Goal: Navigation & Orientation: Find specific page/section

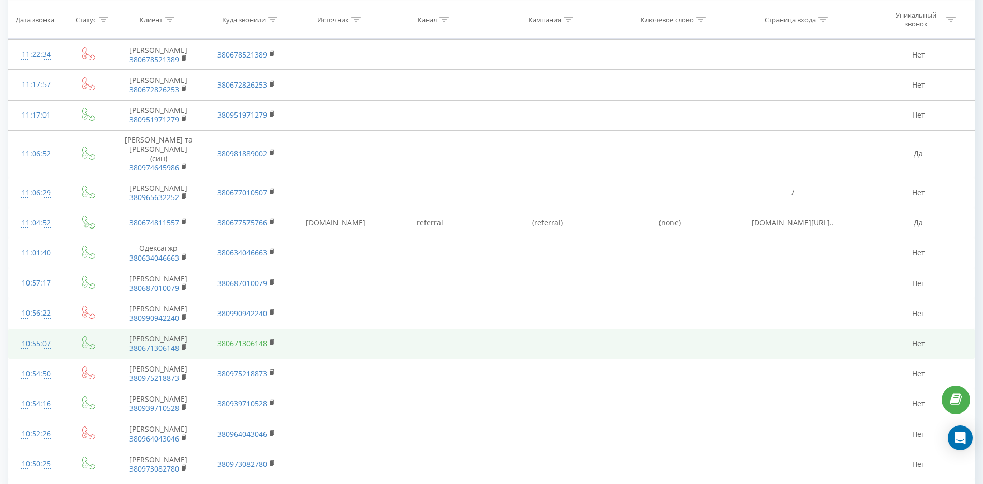
scroll to position [496, 0]
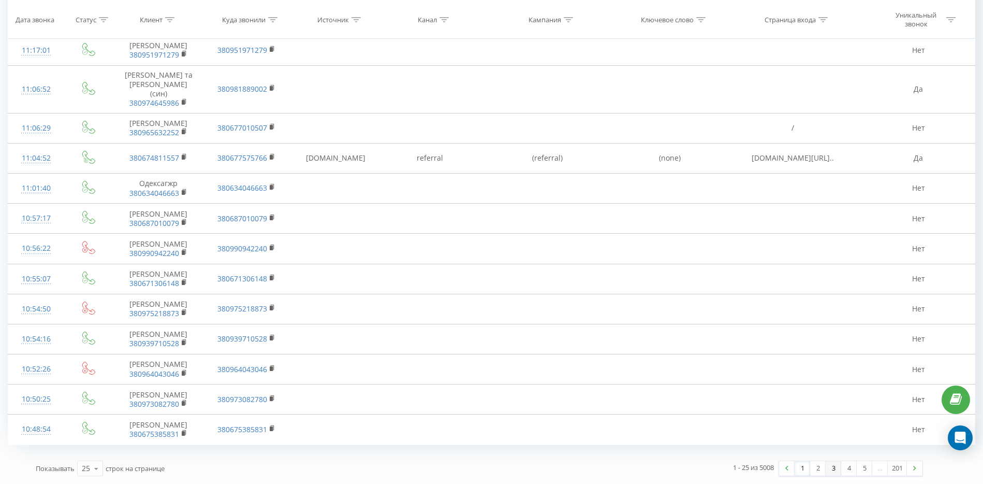
click at [829, 469] on link "3" at bounding box center [834, 468] width 16 height 14
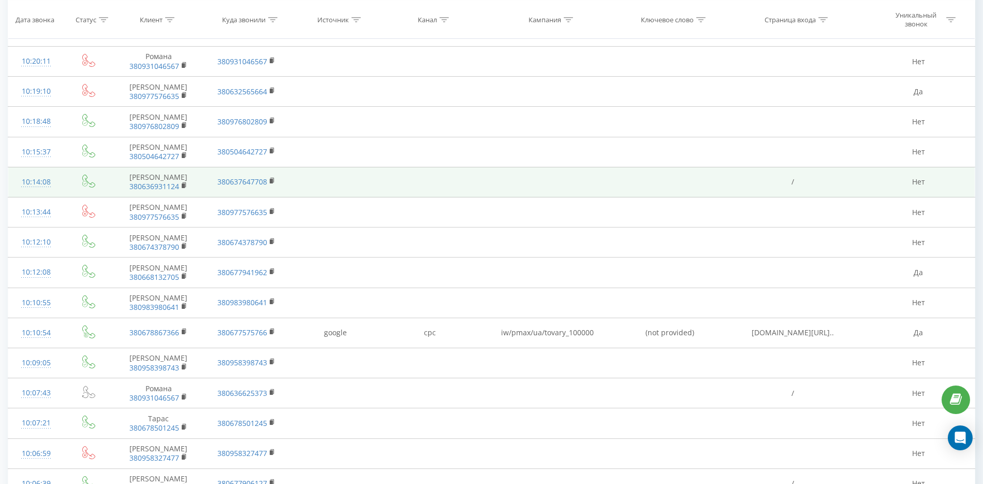
scroll to position [511, 0]
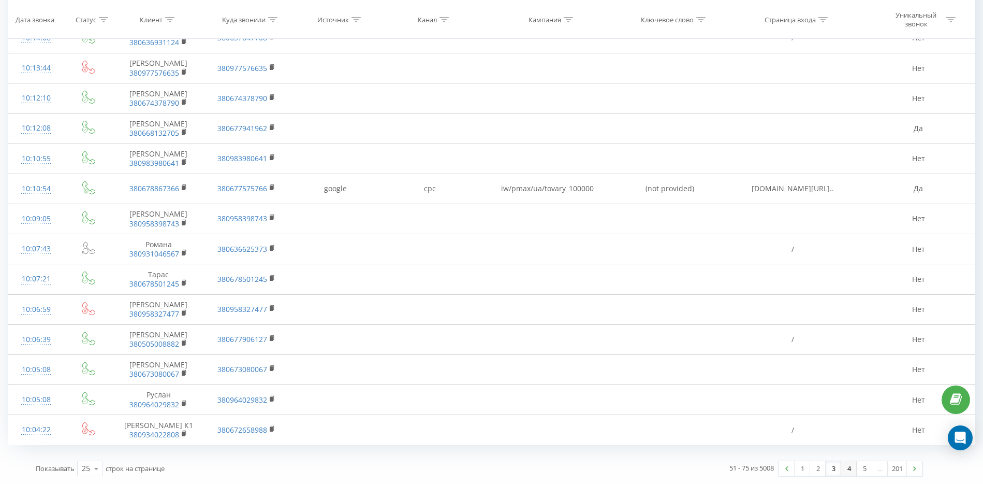
click at [844, 472] on link "4" at bounding box center [849, 468] width 16 height 14
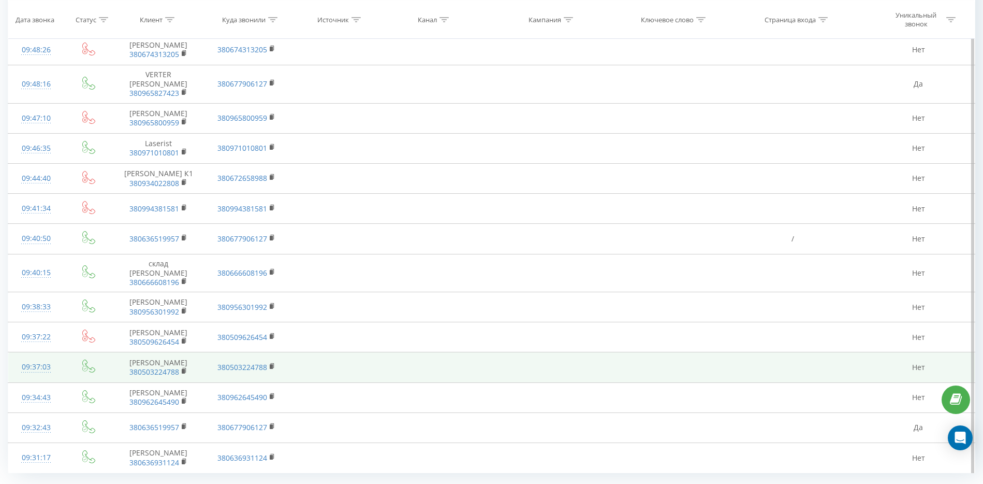
scroll to position [503, 0]
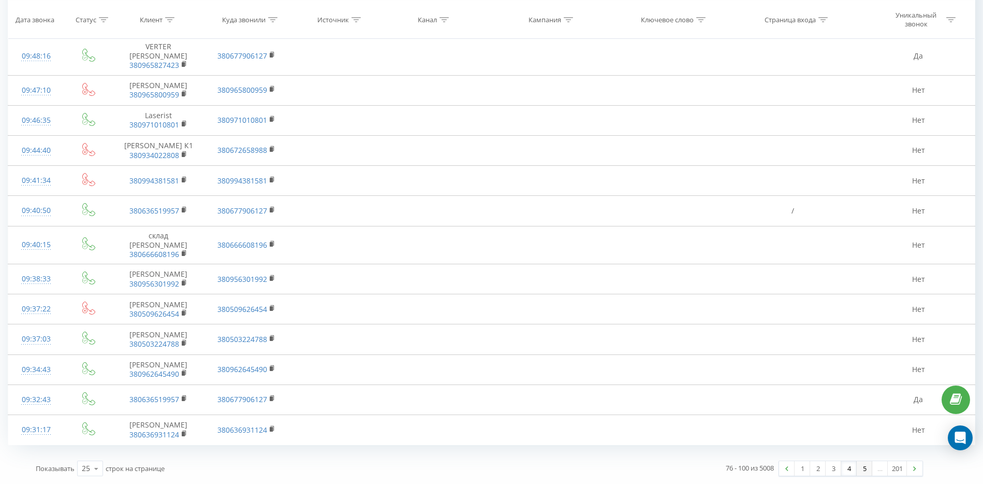
click at [863, 464] on link "5" at bounding box center [865, 468] width 16 height 14
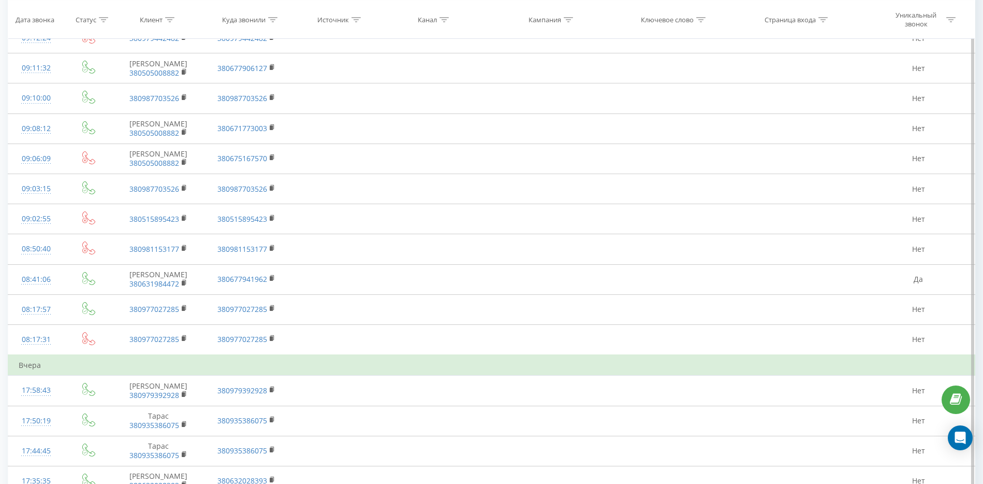
scroll to position [500, 0]
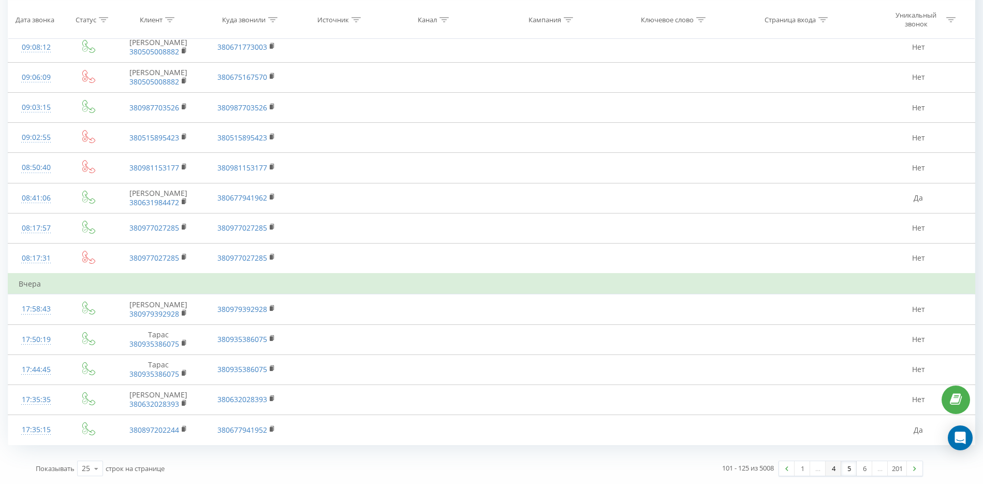
click at [834, 466] on link "4" at bounding box center [834, 468] width 16 height 14
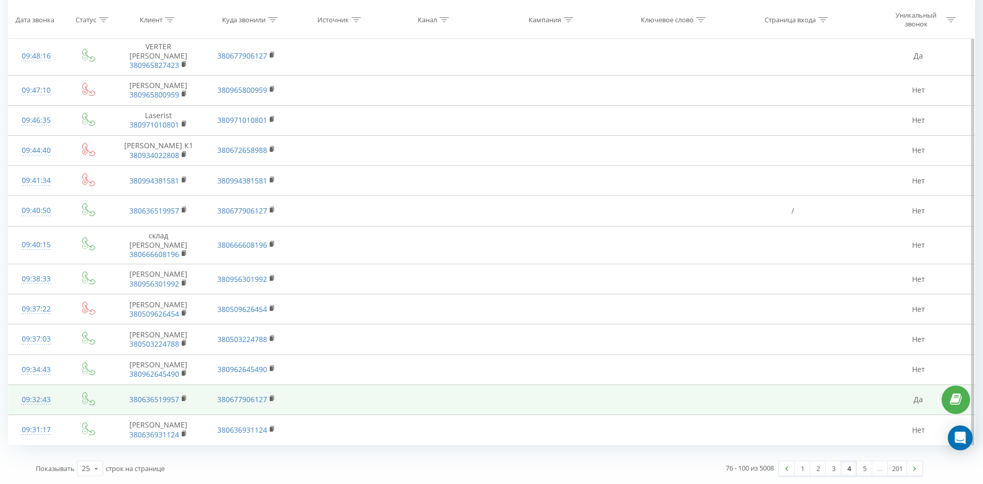
scroll to position [503, 0]
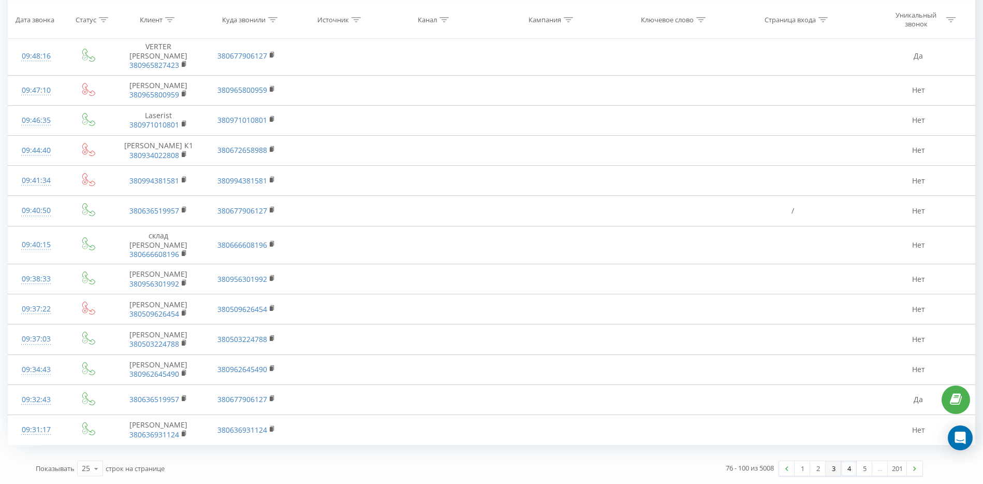
click at [837, 472] on link "3" at bounding box center [834, 468] width 16 height 14
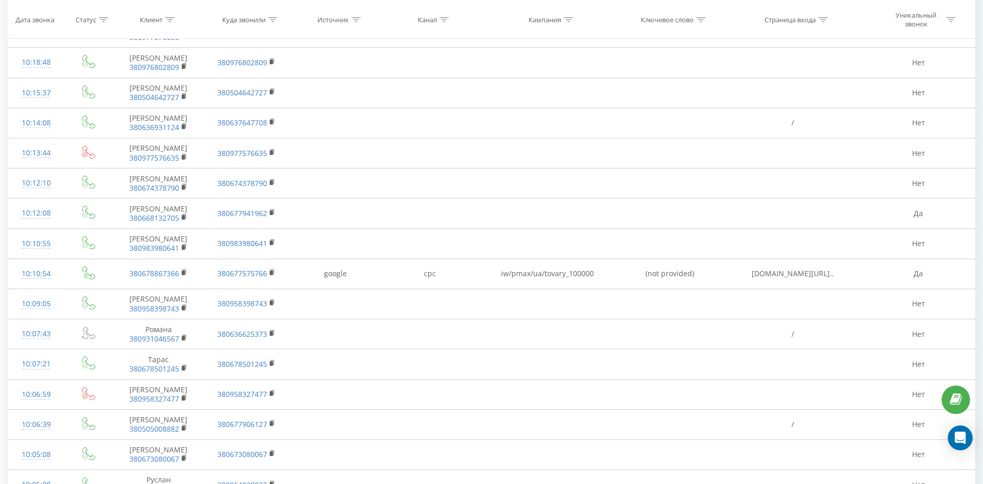
scroll to position [511, 0]
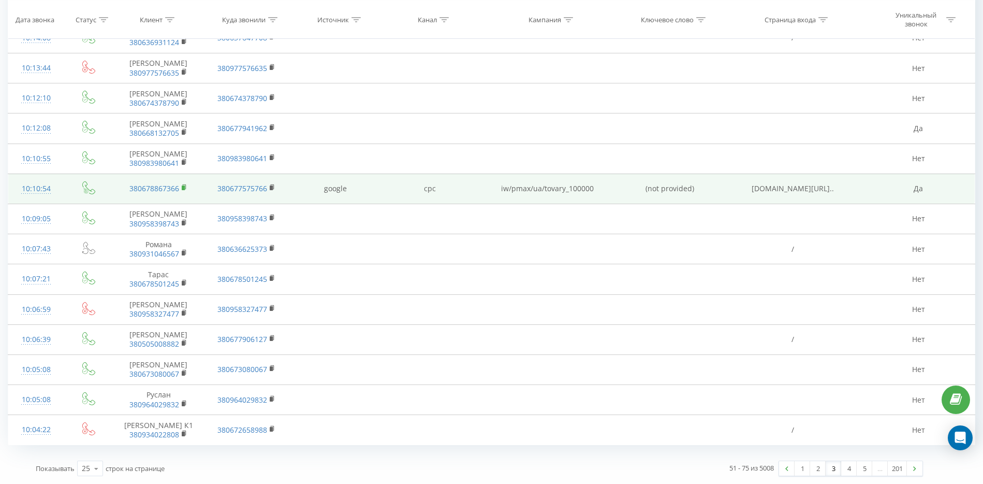
click at [185, 184] on icon at bounding box center [185, 187] width 6 height 7
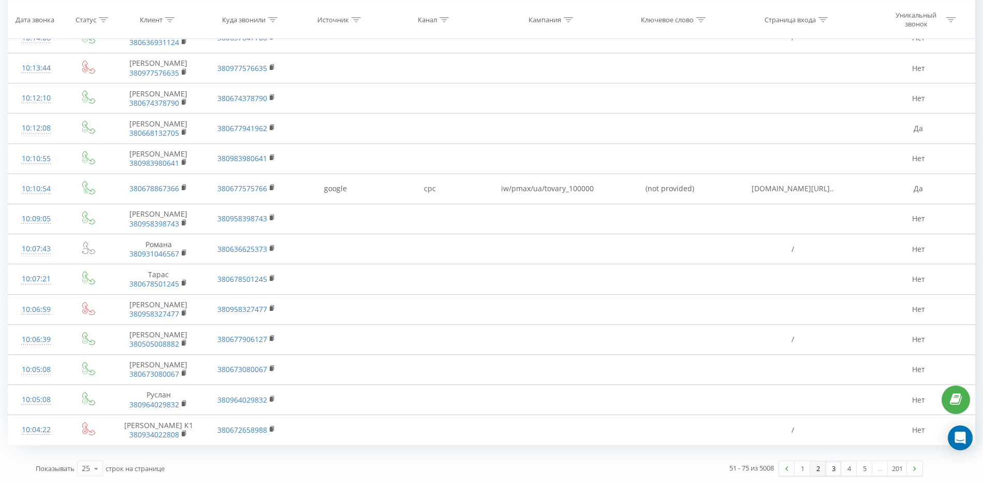
click at [815, 464] on link "2" at bounding box center [818, 468] width 16 height 14
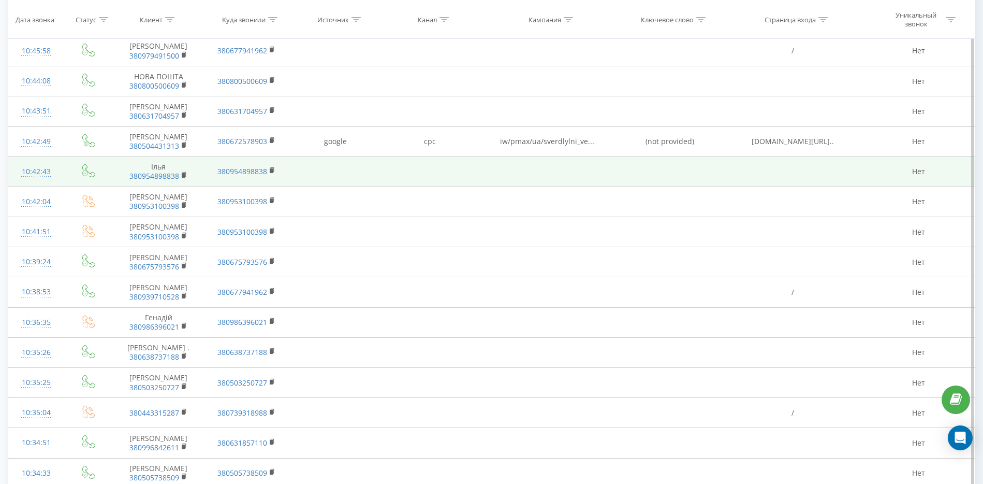
scroll to position [189, 0]
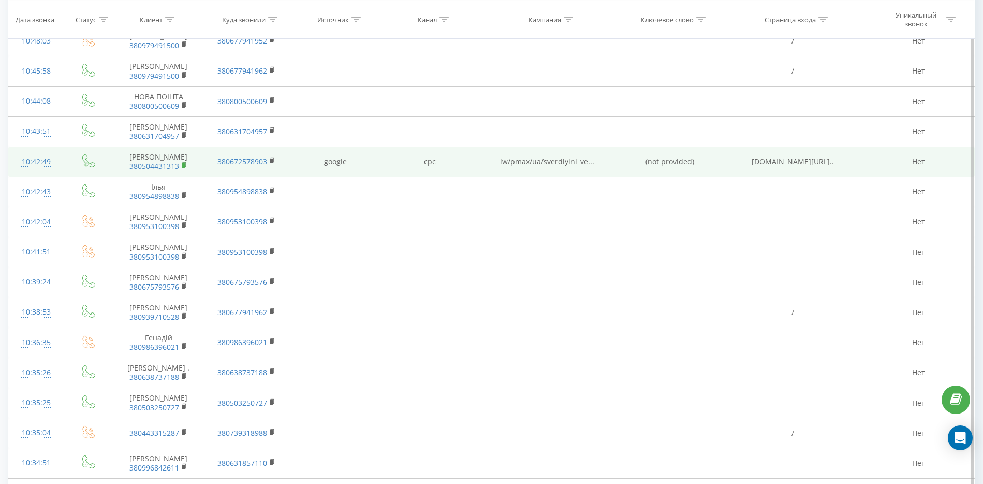
click at [185, 164] on icon at bounding box center [185, 165] width 6 height 7
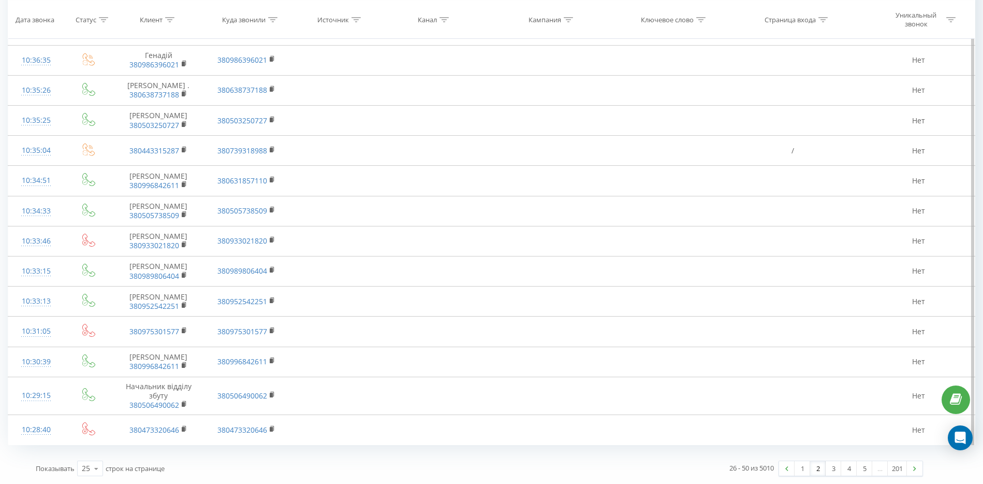
scroll to position [513, 0]
click at [802, 468] on link "1" at bounding box center [803, 468] width 16 height 14
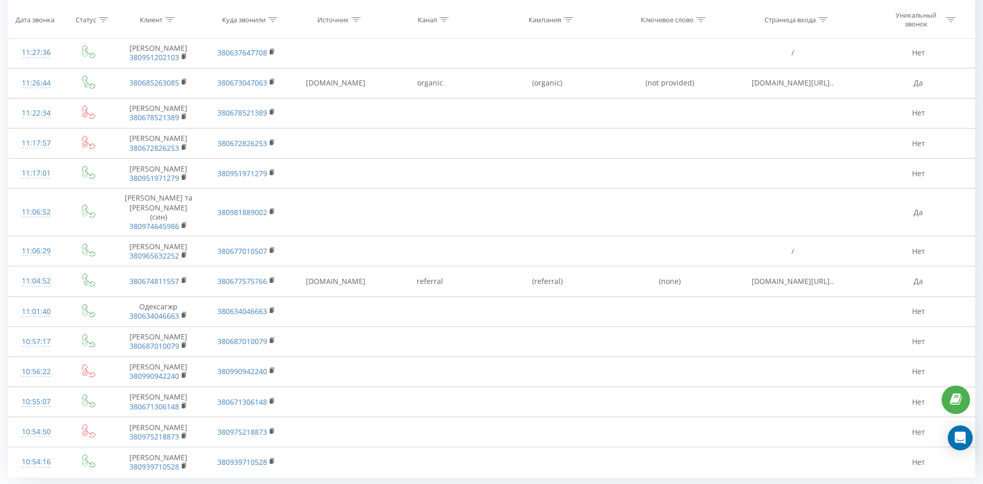
scroll to position [496, 0]
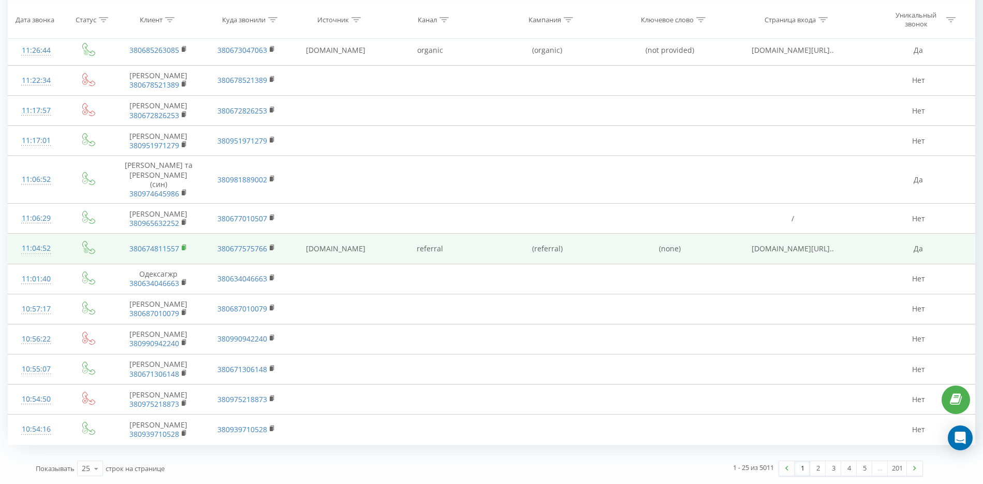
click at [183, 245] on rect at bounding box center [183, 247] width 3 height 5
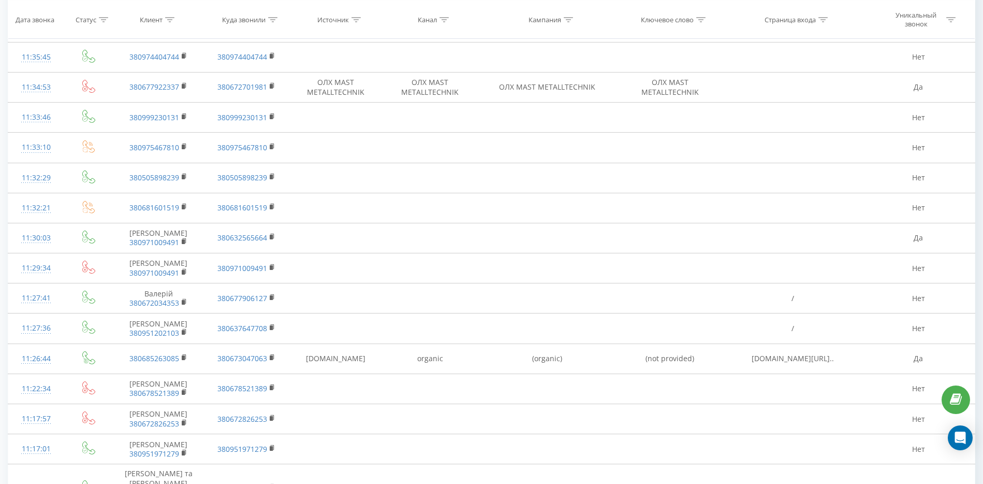
scroll to position [302, 0]
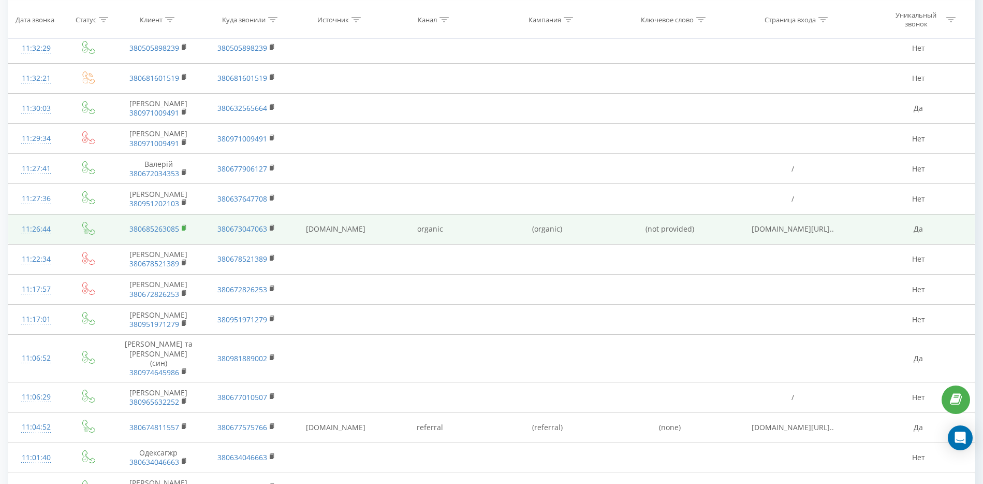
click at [185, 224] on icon at bounding box center [185, 227] width 6 height 7
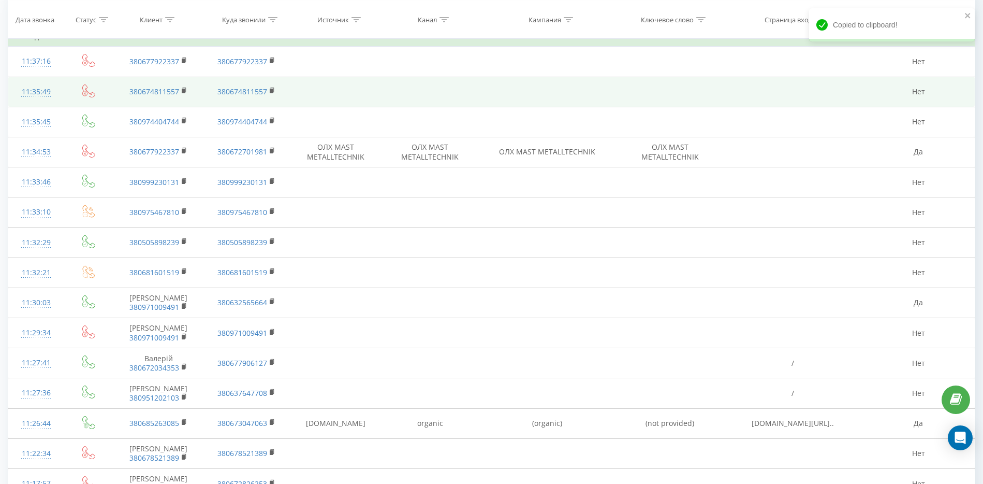
scroll to position [0, 0]
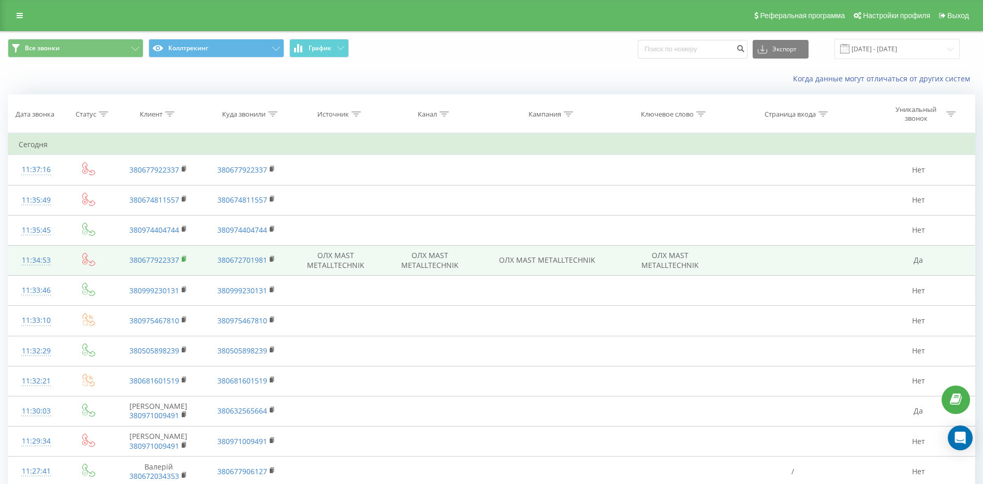
click at [184, 256] on icon at bounding box center [185, 258] width 4 height 5
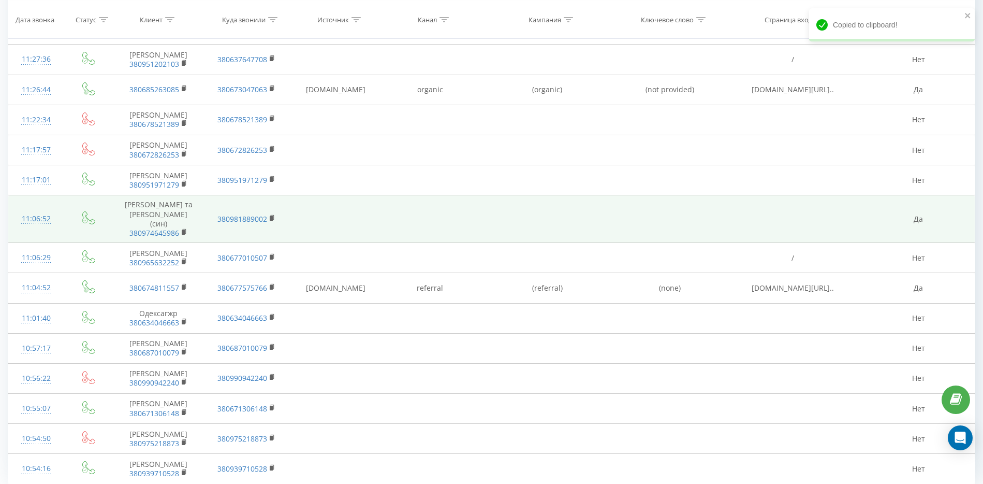
scroll to position [496, 0]
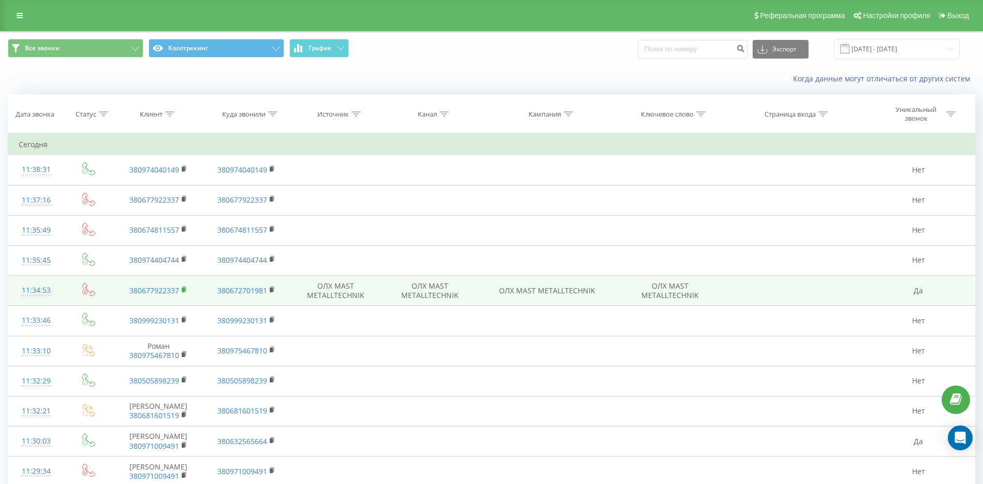
click at [185, 287] on rect at bounding box center [183, 289] width 3 height 5
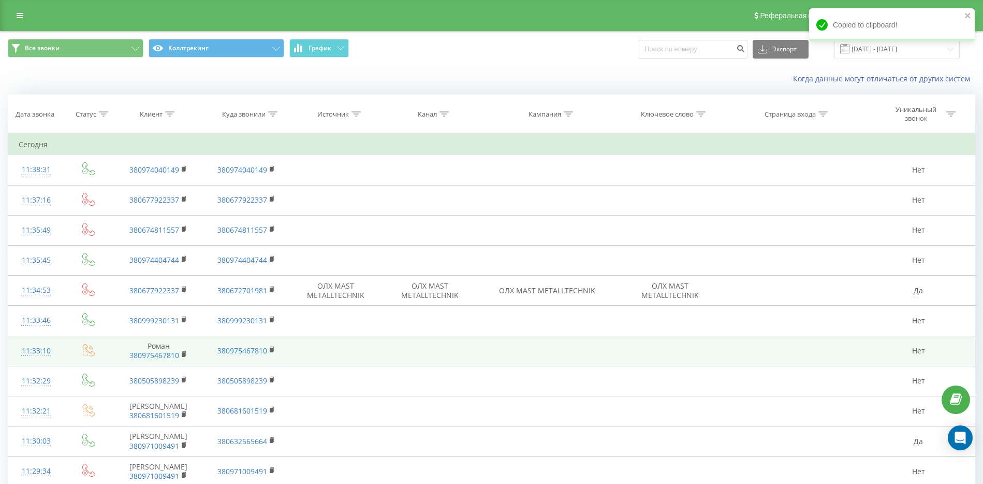
click at [558, 340] on td at bounding box center [547, 350] width 140 height 30
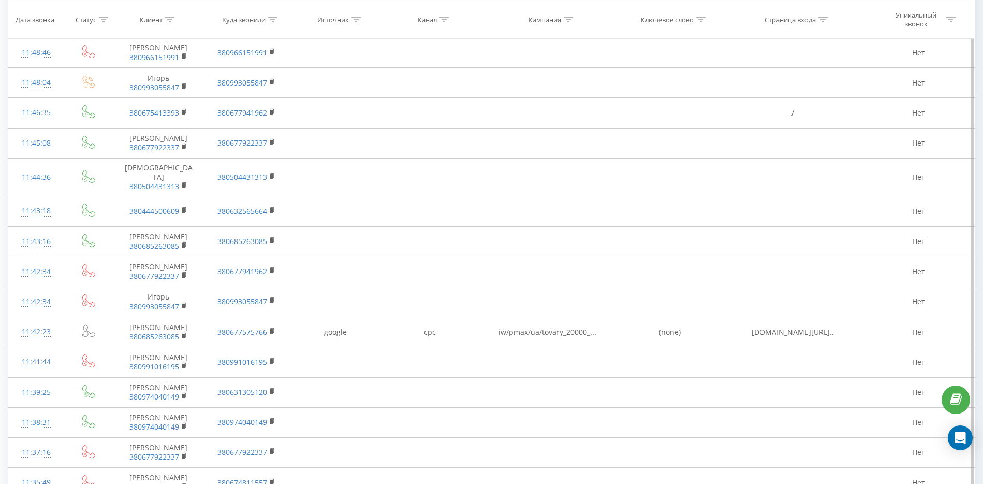
scroll to position [463, 0]
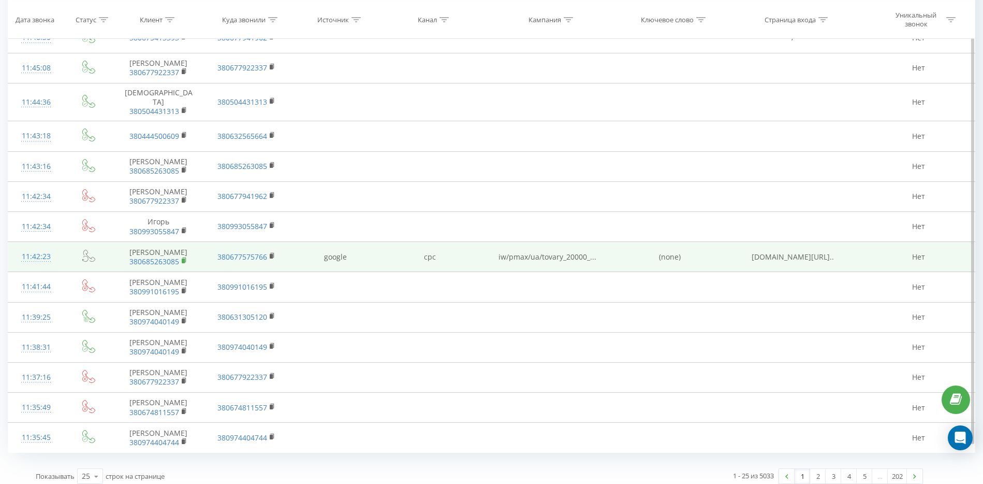
click at [183, 257] on icon at bounding box center [185, 260] width 6 height 7
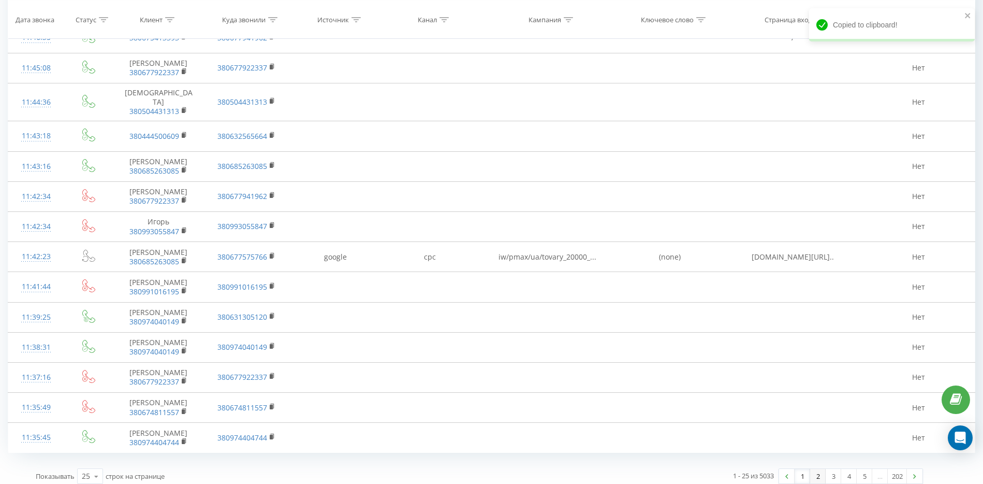
click at [818, 469] on link "2" at bounding box center [818, 476] width 16 height 14
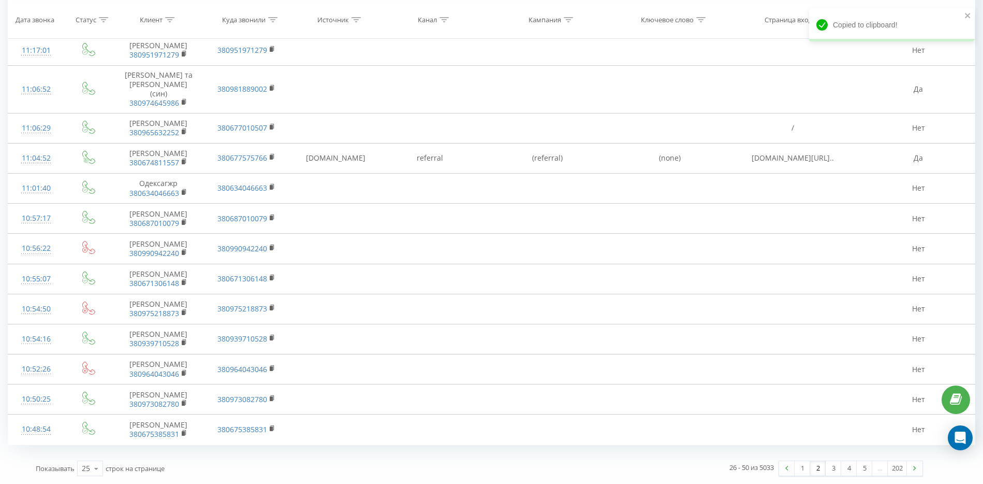
scroll to position [514, 0]
click at [805, 466] on link "1" at bounding box center [803, 468] width 16 height 14
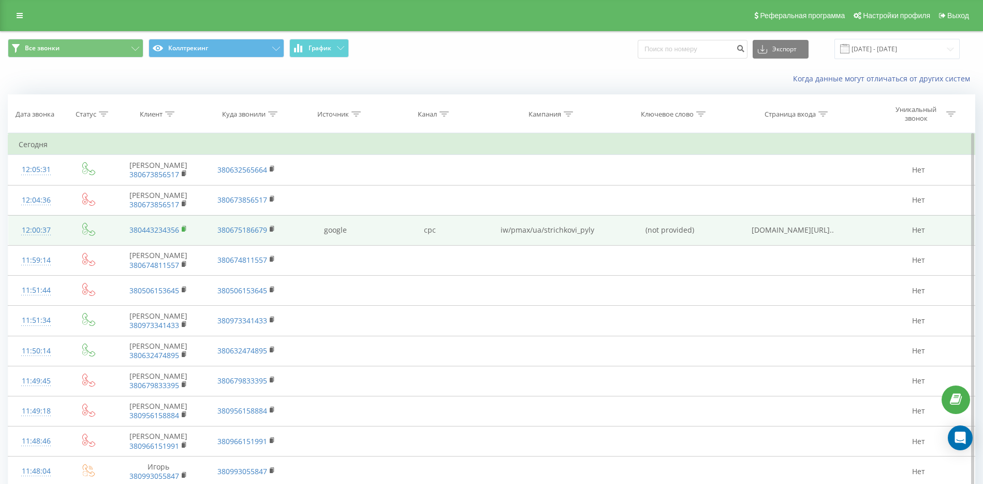
click at [185, 228] on icon at bounding box center [185, 228] width 6 height 7
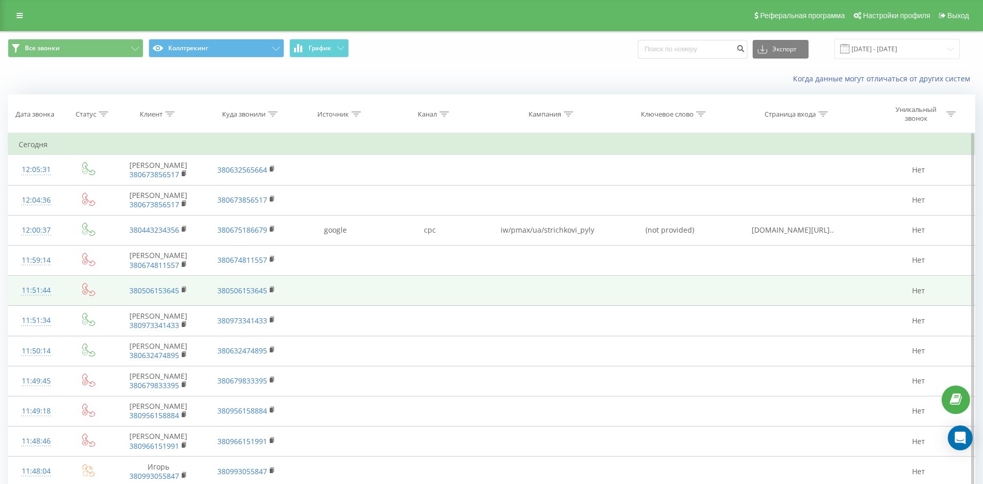
drag, startPoint x: 618, startPoint y: 320, endPoint x: 572, endPoint y: 290, distance: 55.3
click at [618, 320] on td at bounding box center [670, 320] width 105 height 30
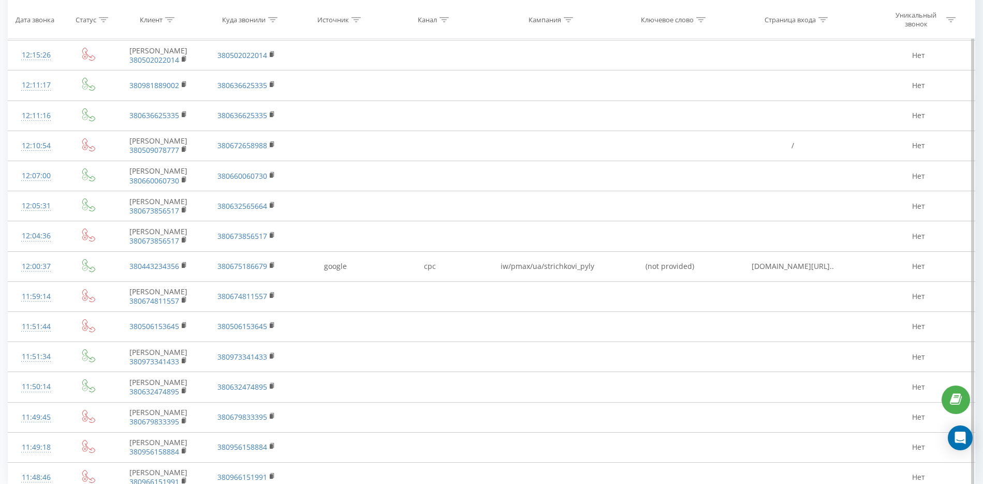
scroll to position [463, 0]
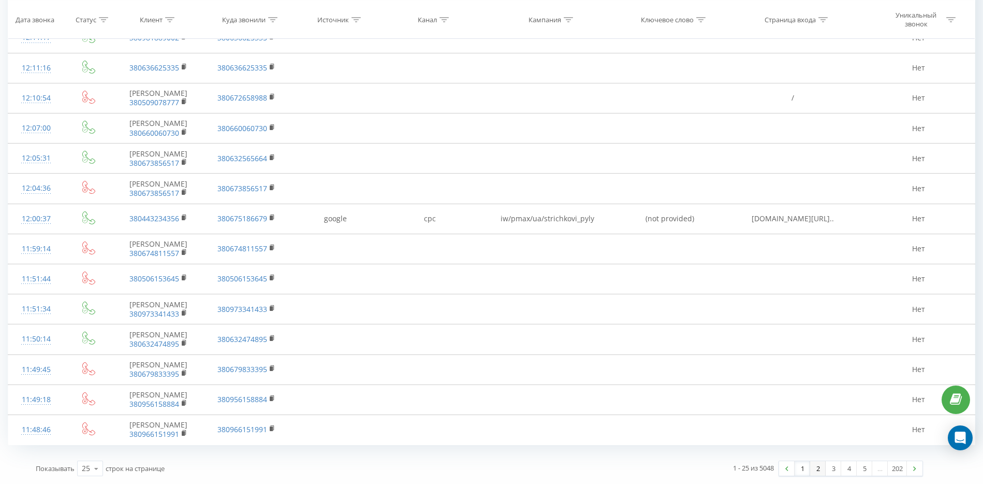
click at [816, 467] on link "2" at bounding box center [818, 468] width 16 height 14
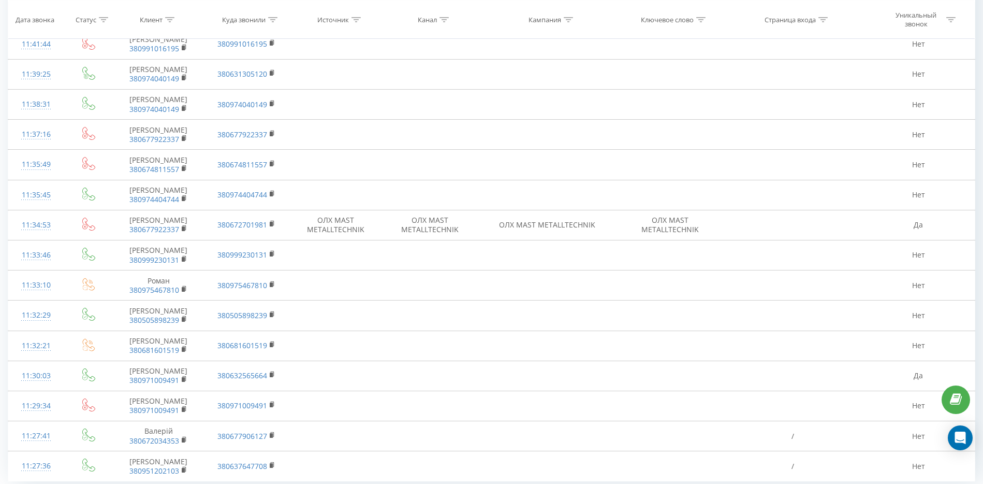
scroll to position [481, 0]
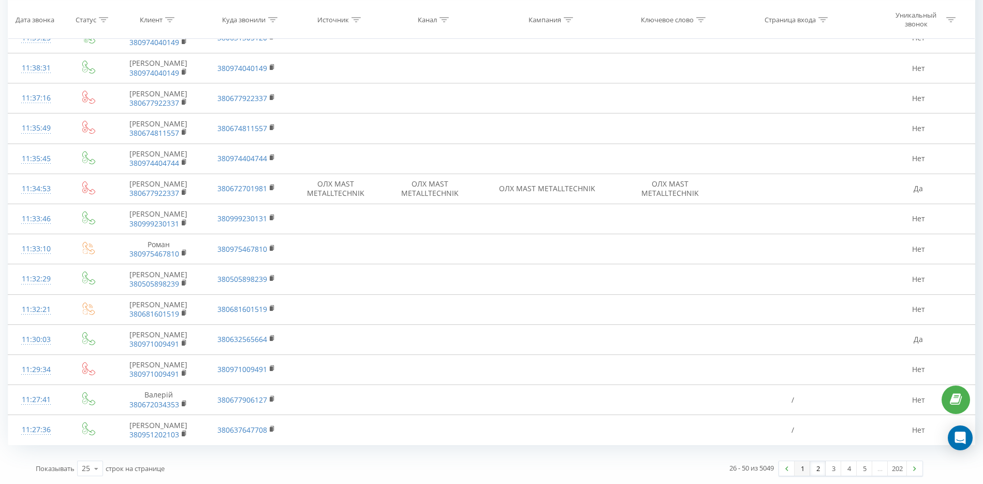
click at [801, 464] on link "1" at bounding box center [803, 468] width 16 height 14
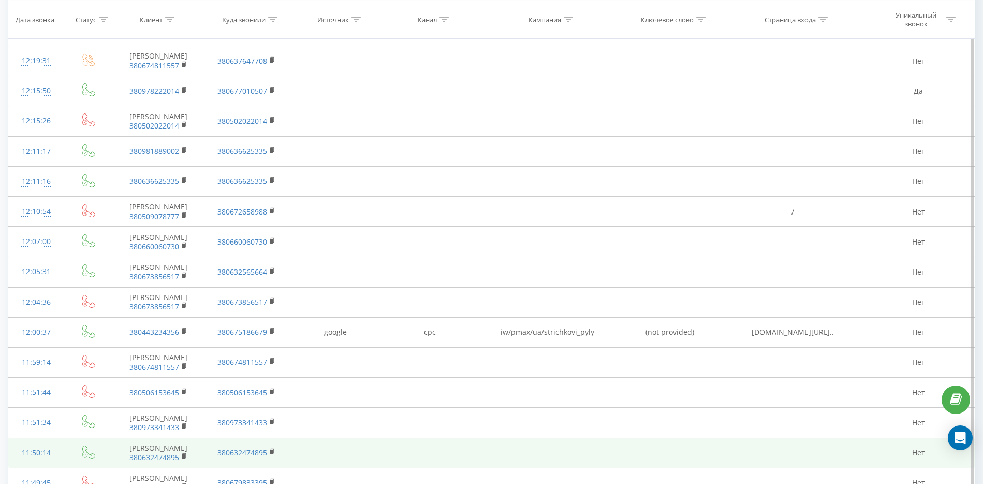
scroll to position [463, 0]
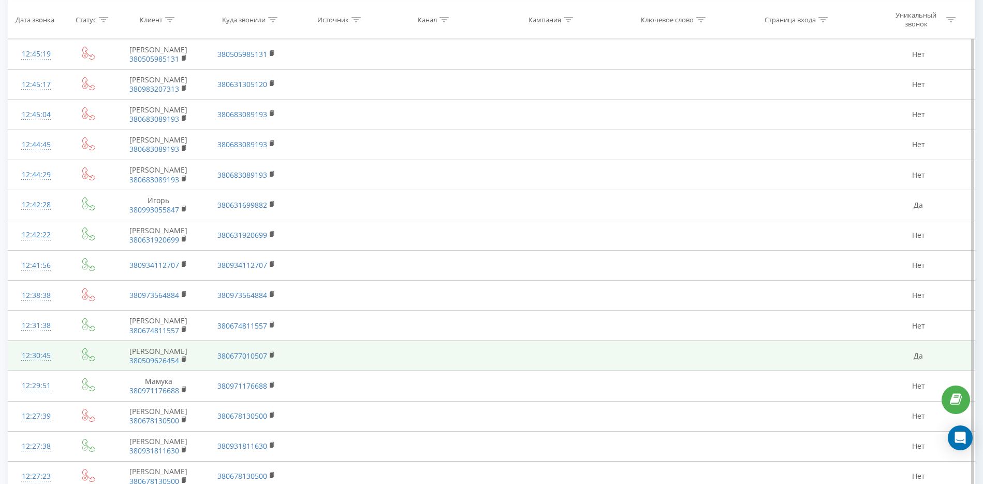
scroll to position [11, 0]
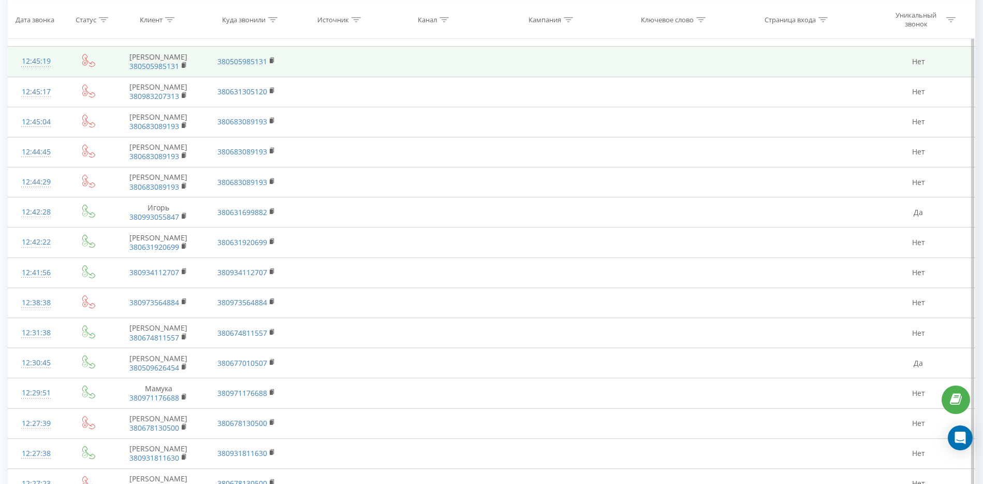
scroll to position [529, 0]
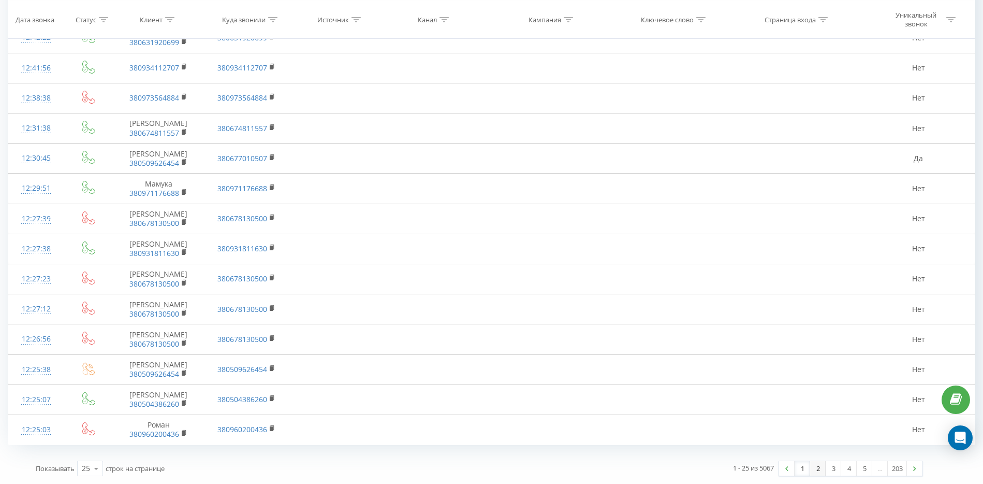
click at [817, 466] on link "2" at bounding box center [818, 468] width 16 height 14
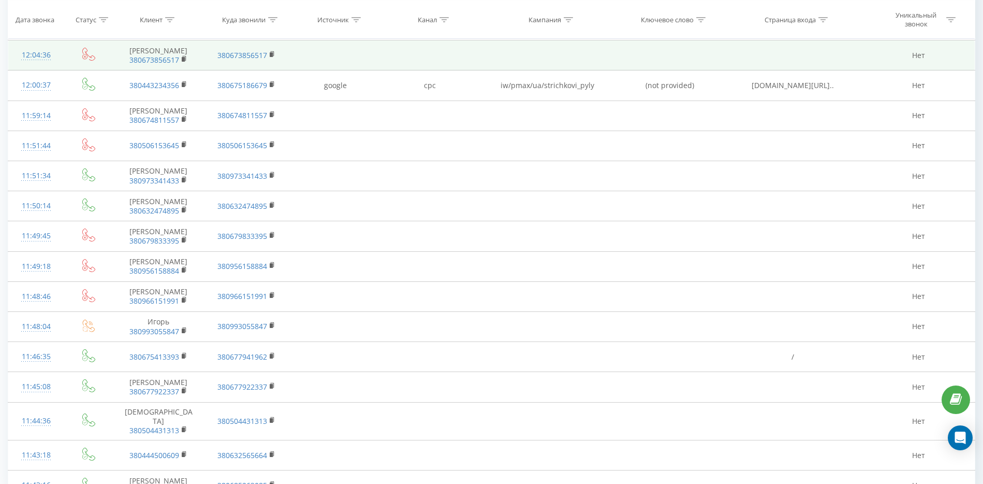
scroll to position [471, 0]
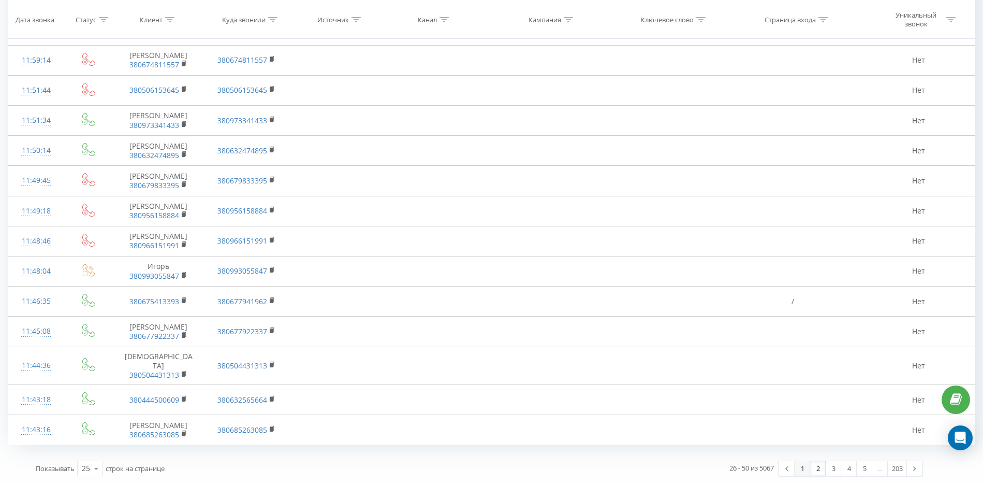
click at [799, 467] on link "1" at bounding box center [803, 468] width 16 height 14
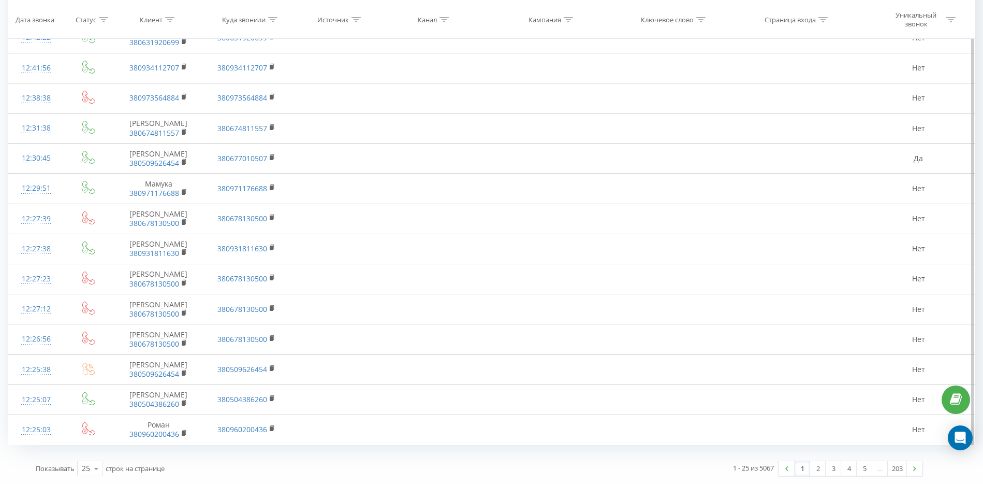
scroll to position [529, 0]
click at [814, 465] on link "2" at bounding box center [818, 468] width 16 height 14
